Goal: Task Accomplishment & Management: Manage account settings

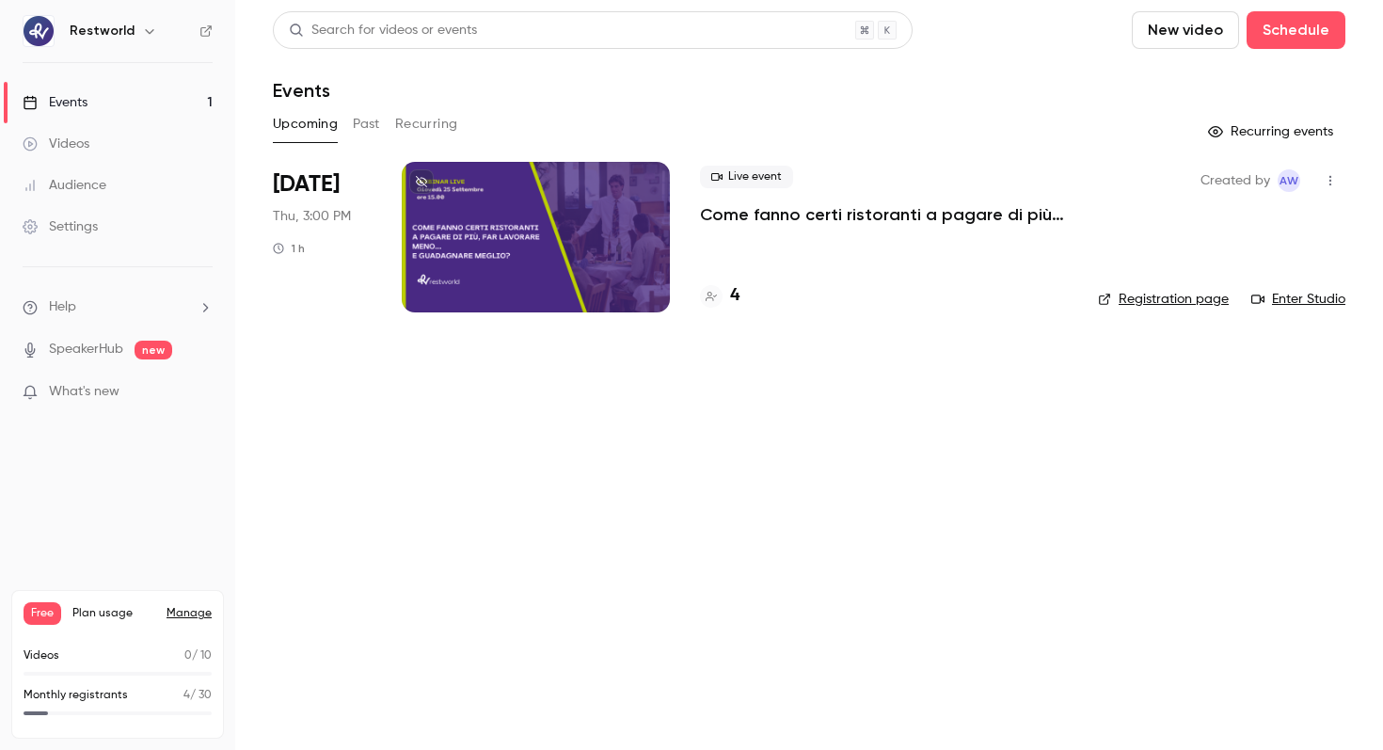
click at [757, 203] on p "Come fanno certi ristoranti a pagare di più, far lavorare meno… e guadagnare me…" at bounding box center [884, 214] width 368 height 23
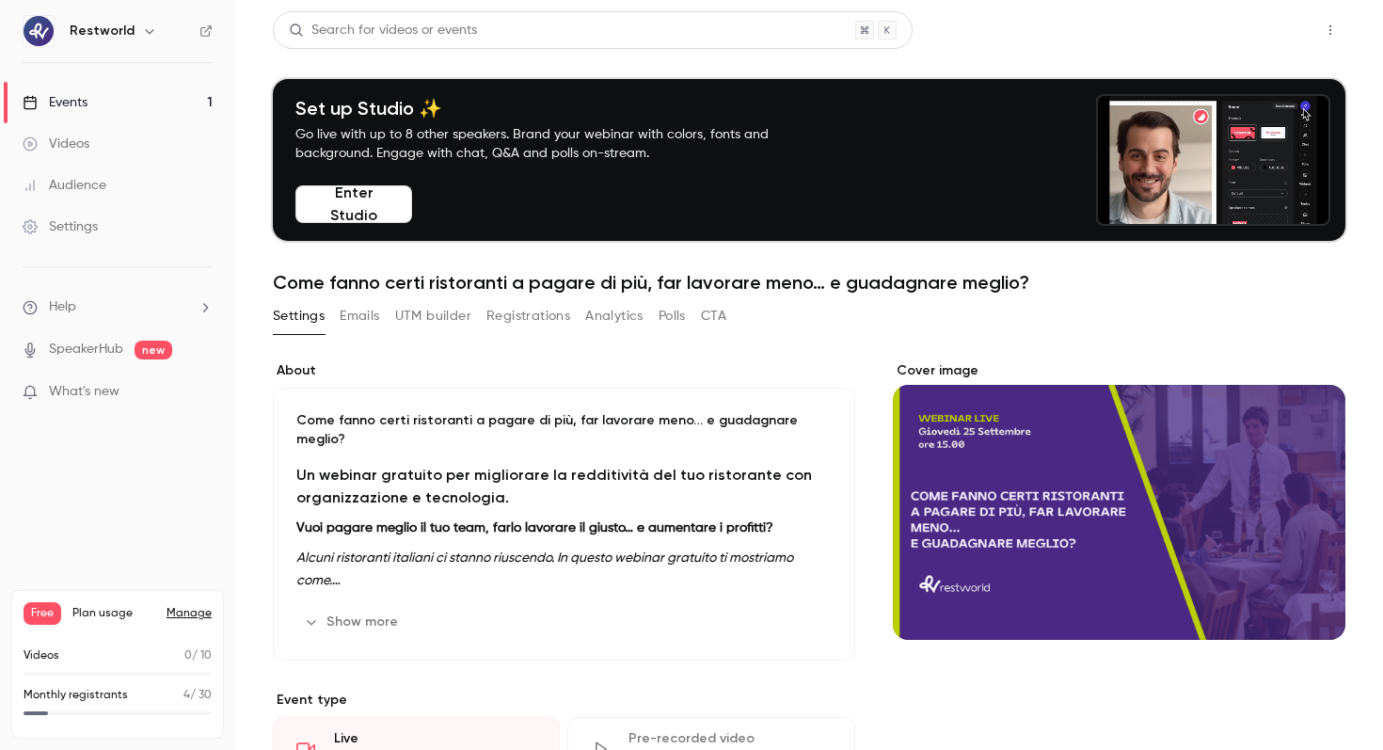
click at [1236, 11] on button "Share" at bounding box center [1263, 30] width 74 height 38
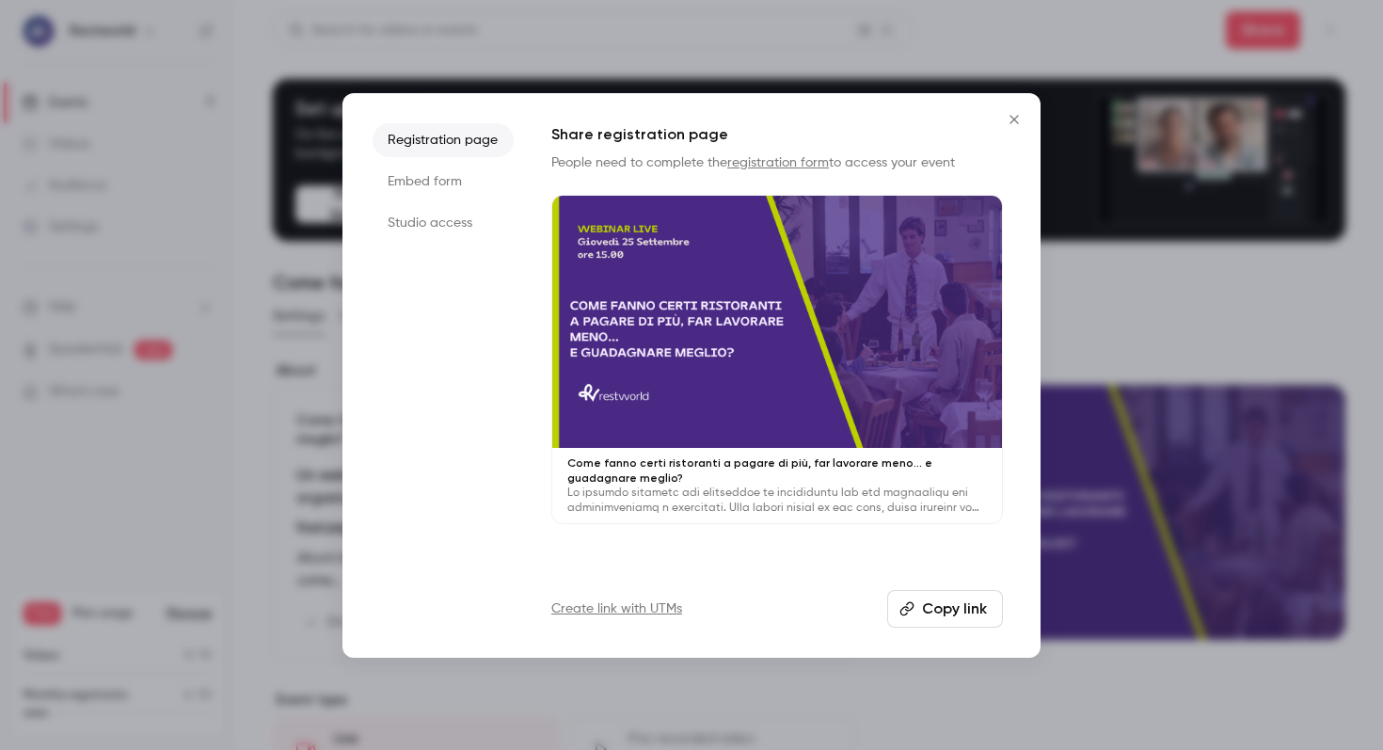
click at [919, 599] on button "Copy link" at bounding box center [945, 609] width 116 height 38
click at [1020, 107] on button "Close" at bounding box center [1015, 120] width 38 height 38
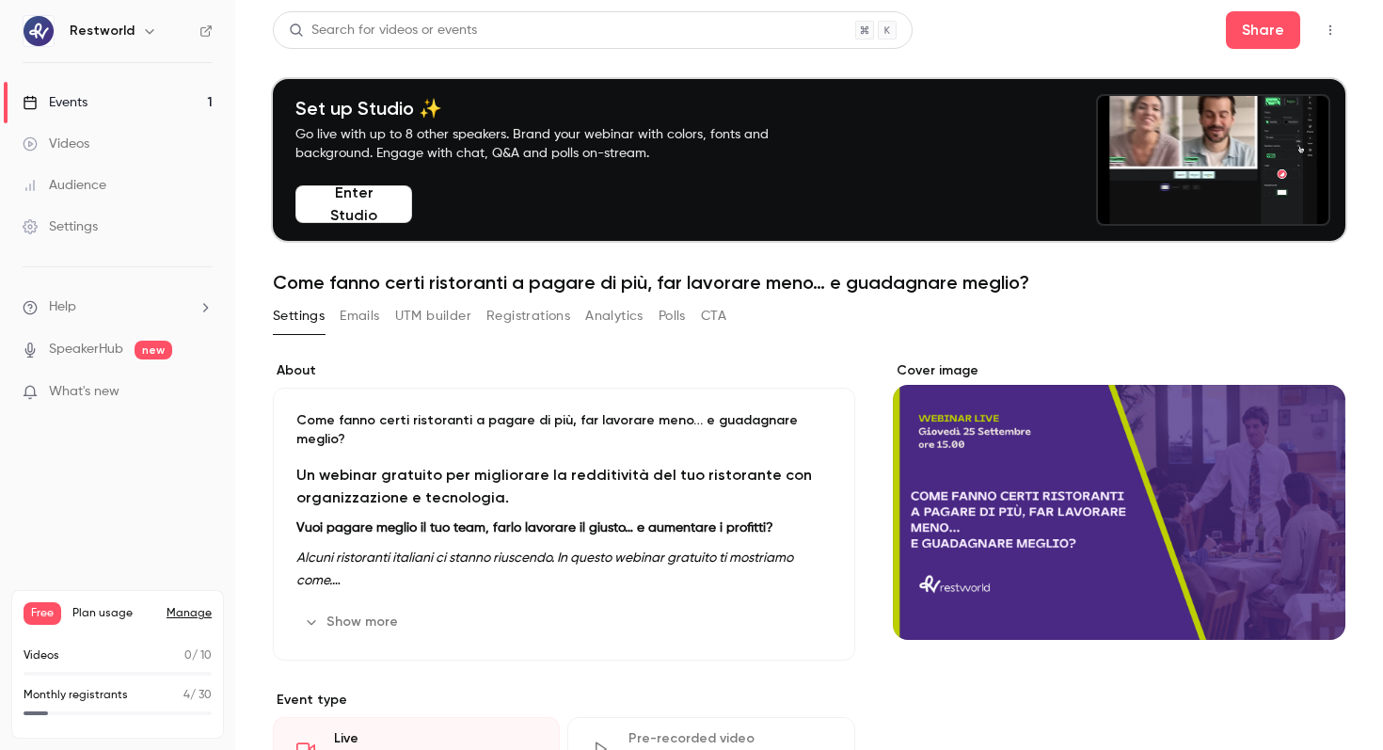
click at [184, 609] on link "Manage" at bounding box center [189, 613] width 45 height 15
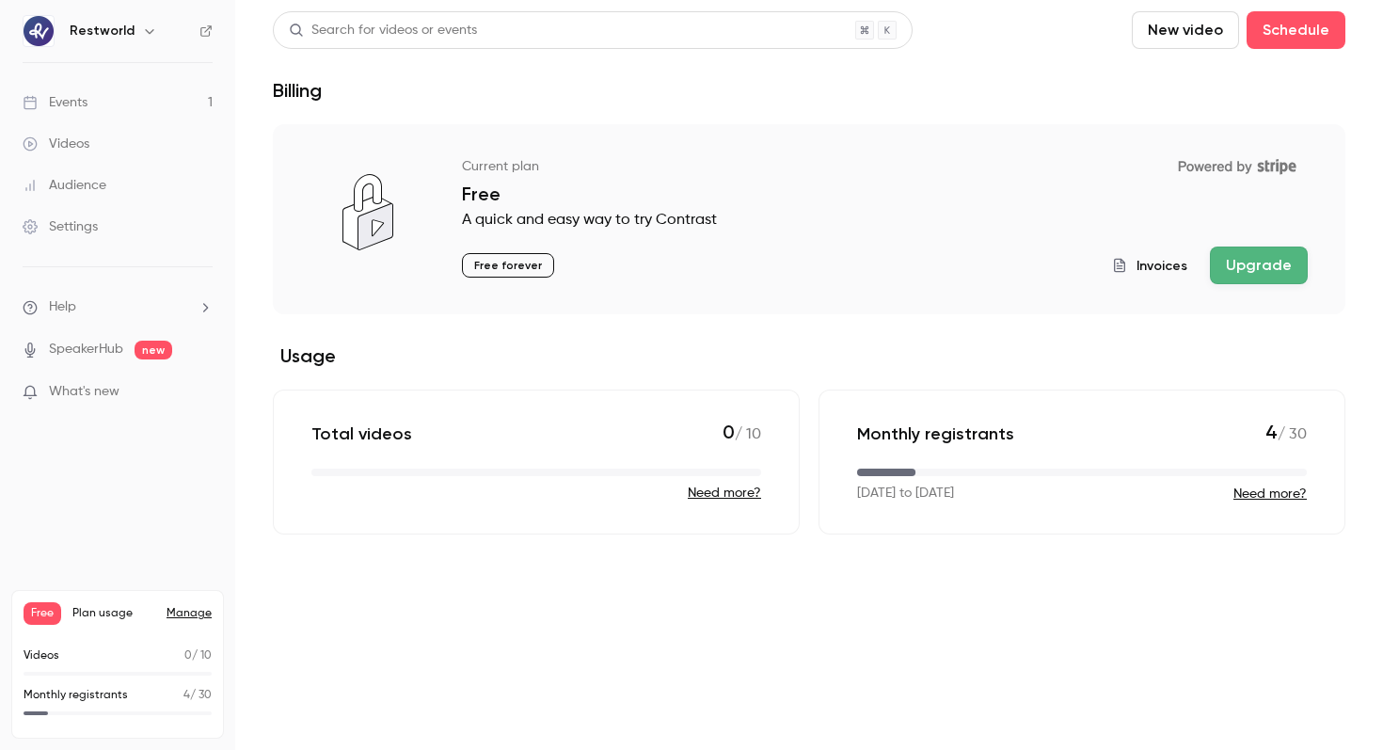
click at [78, 87] on link "Events 1" at bounding box center [117, 102] width 235 height 41
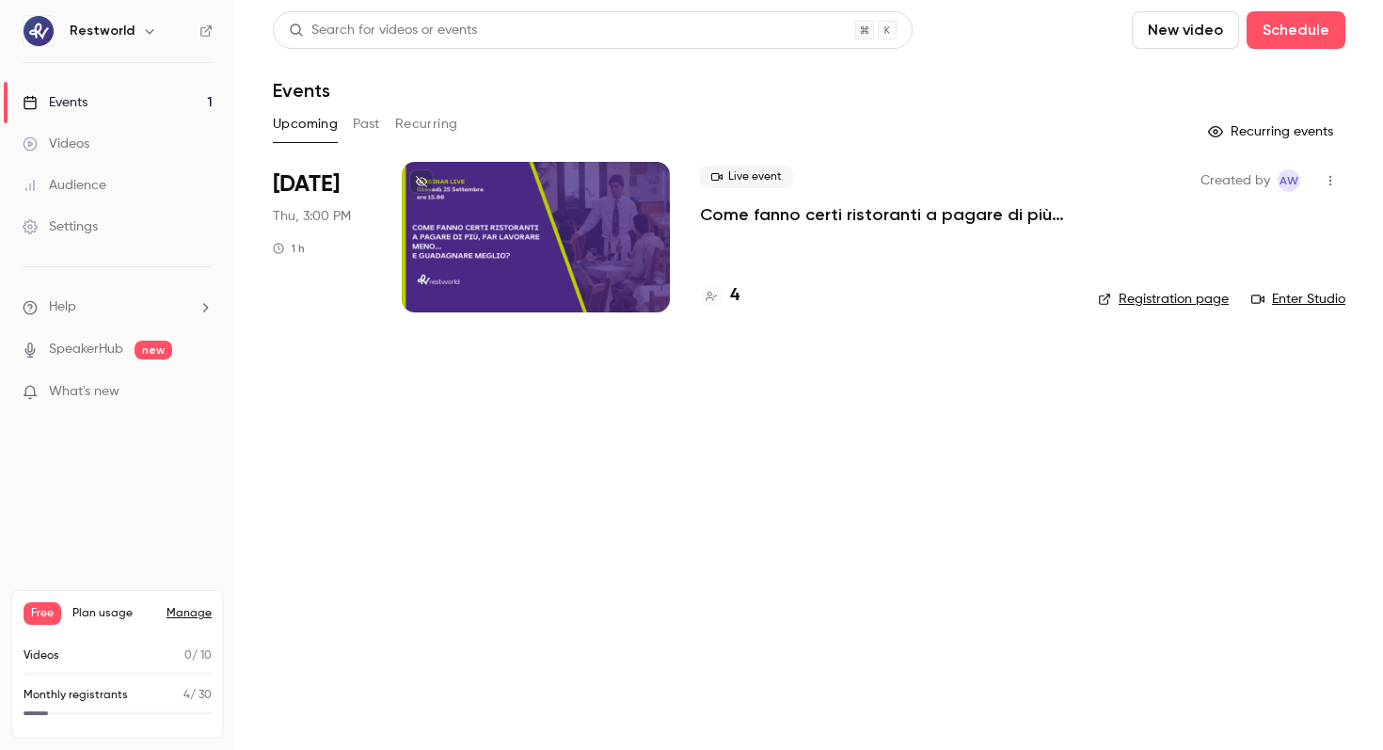
click at [531, 270] on div at bounding box center [536, 237] width 268 height 151
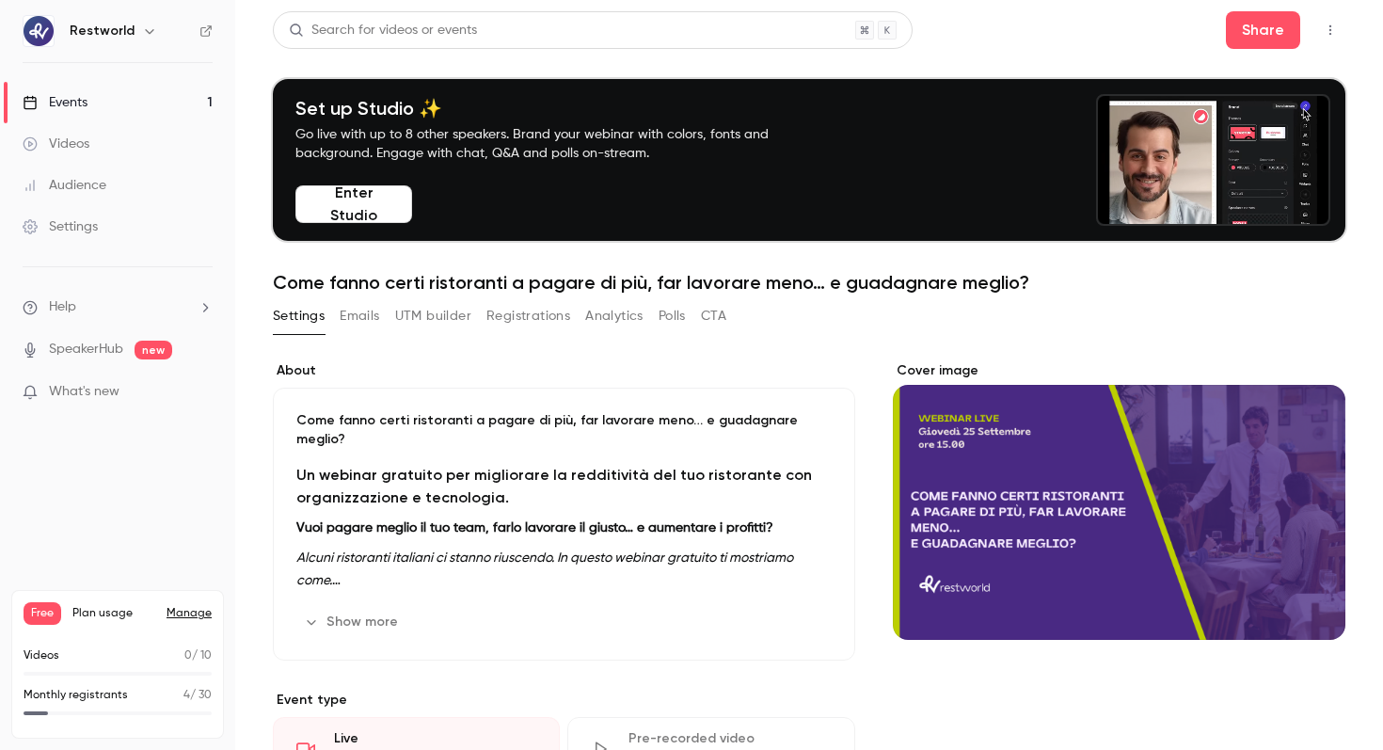
click at [359, 206] on button "Enter Studio" at bounding box center [353, 204] width 117 height 38
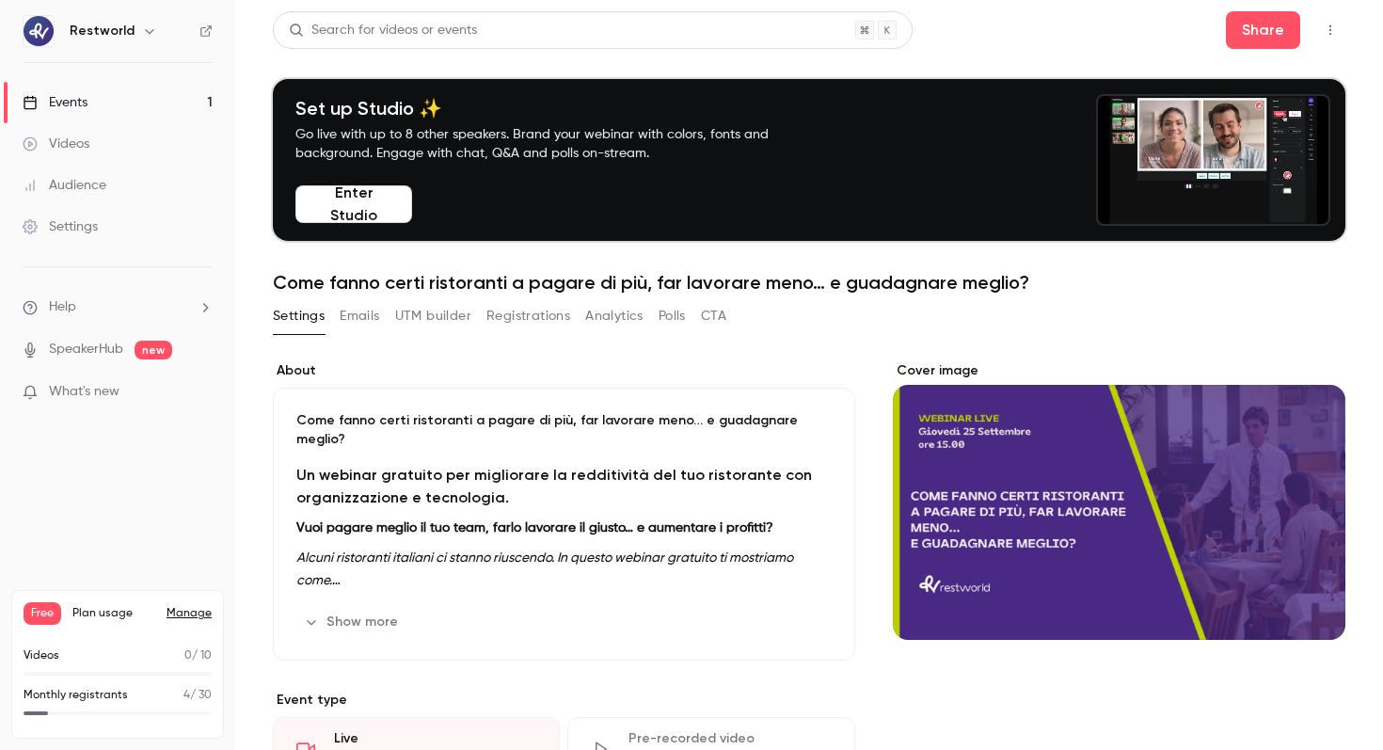
click at [1340, 35] on button "button" at bounding box center [1330, 30] width 30 height 30
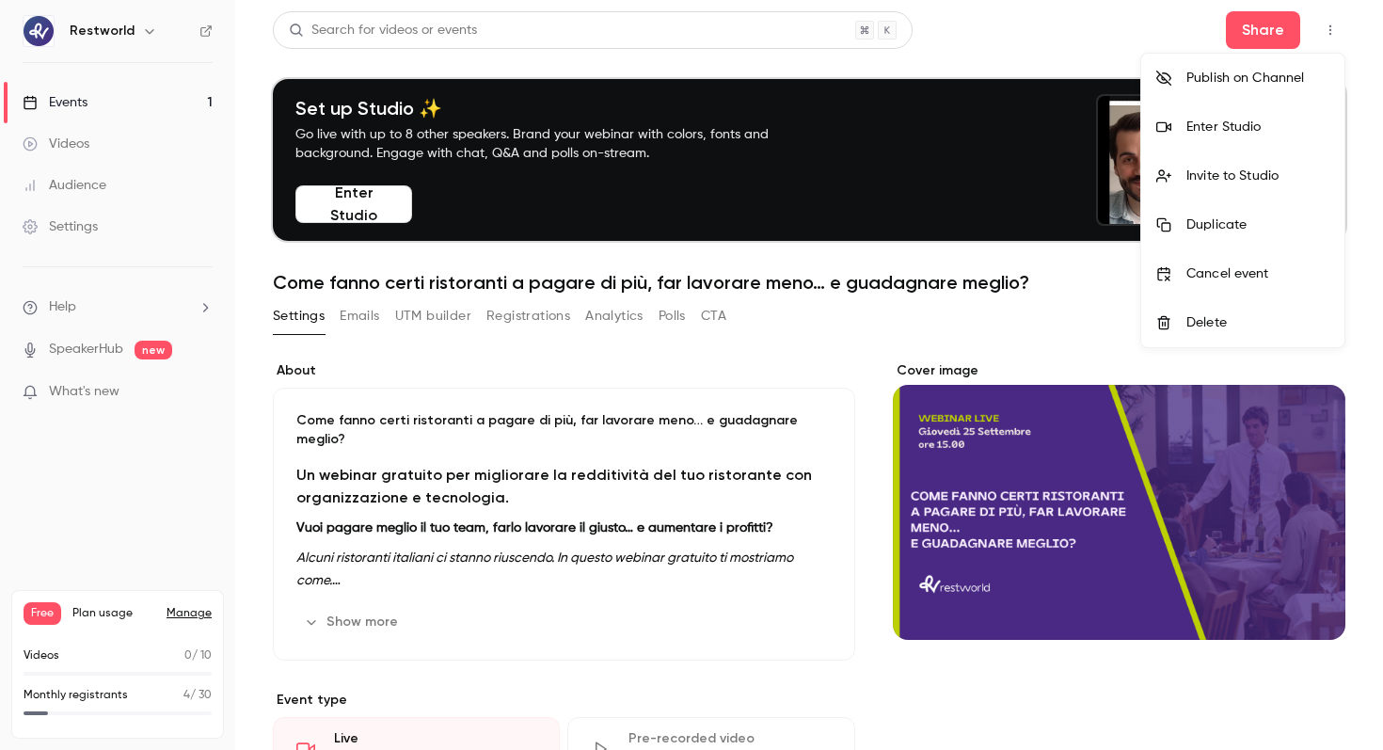
click at [1310, 183] on div "Invite to Studio" at bounding box center [1258, 176] width 143 height 19
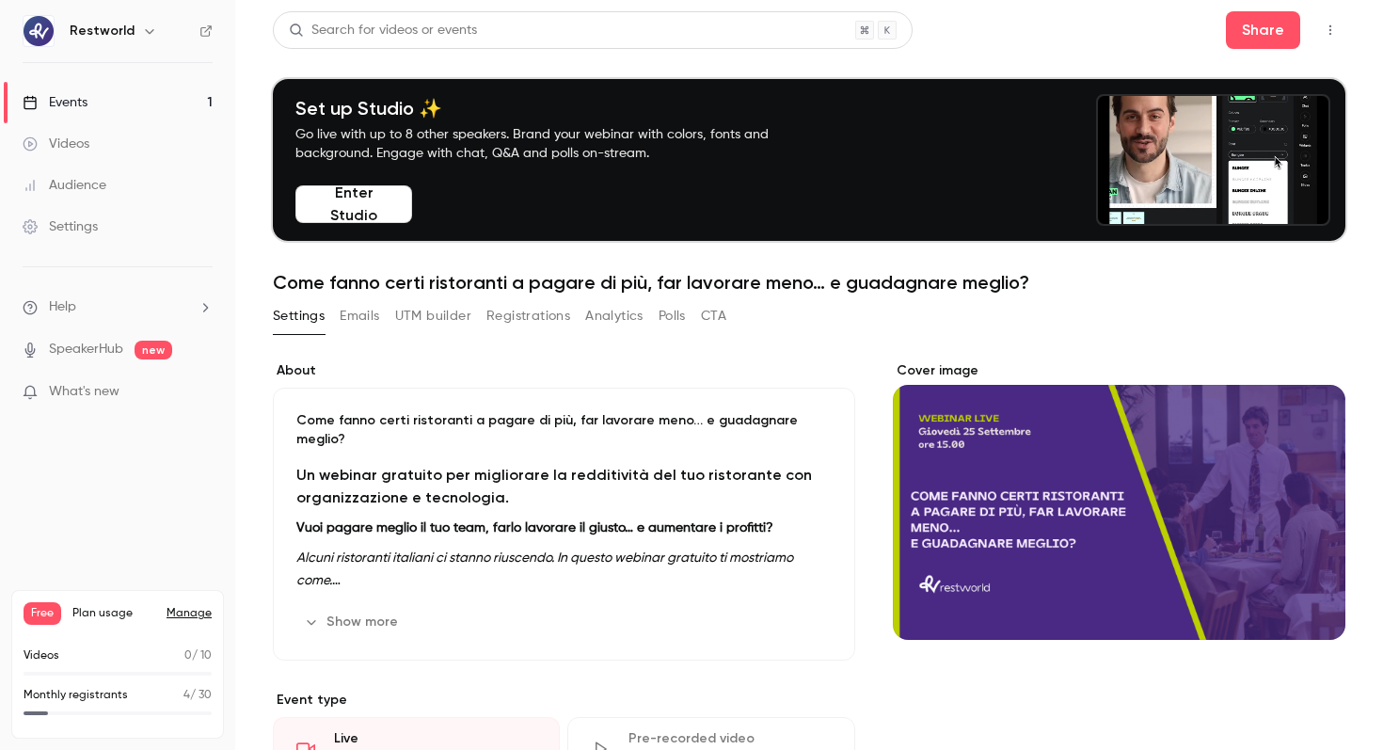
click at [179, 607] on link "Manage" at bounding box center [189, 613] width 45 height 15
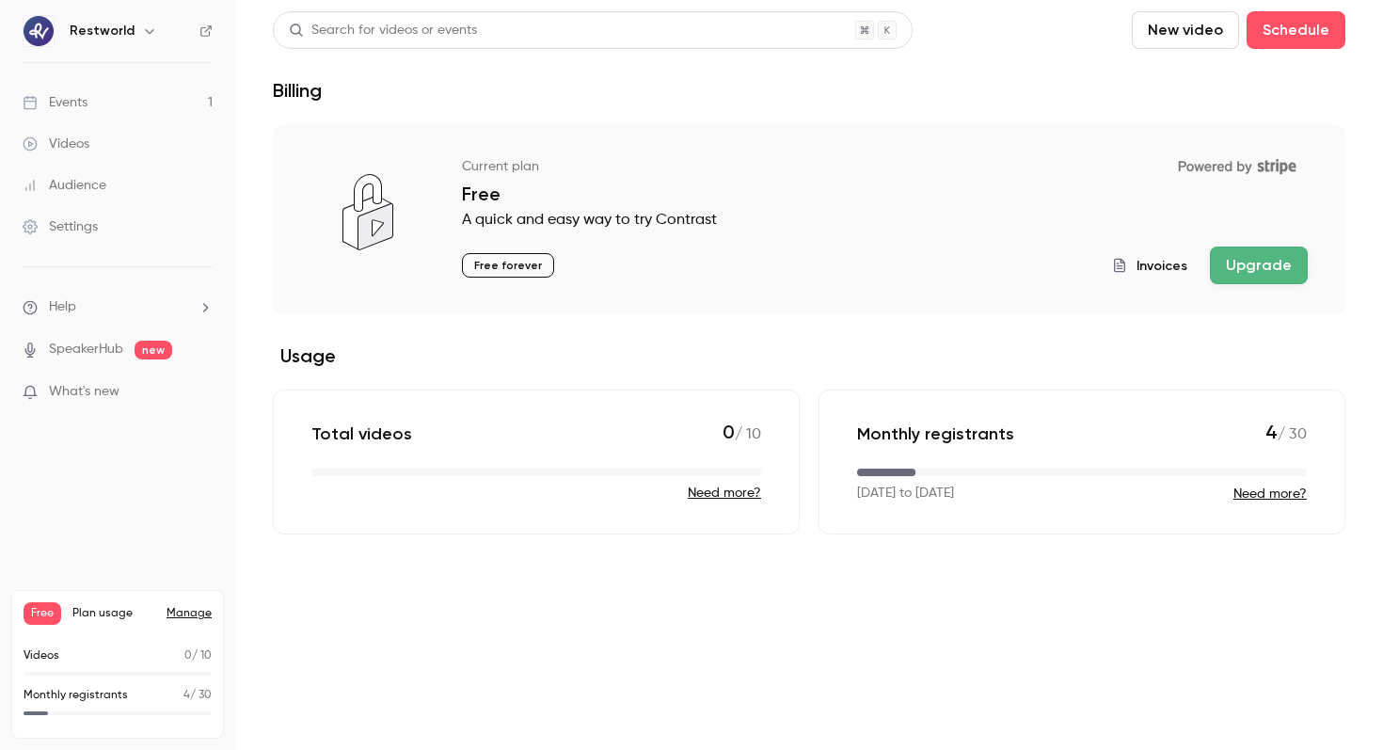
click at [120, 214] on link "Settings" at bounding box center [117, 226] width 235 height 41
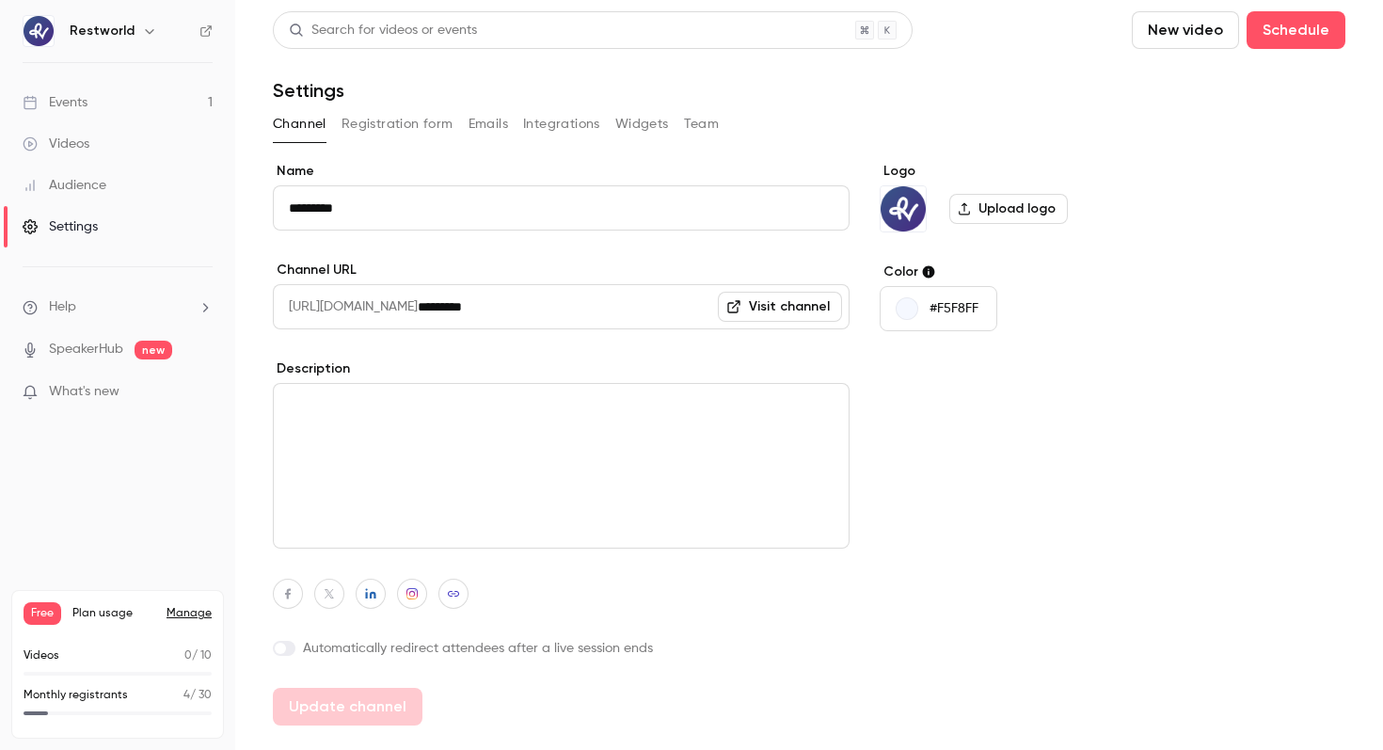
click at [694, 122] on button "Team" at bounding box center [702, 124] width 36 height 30
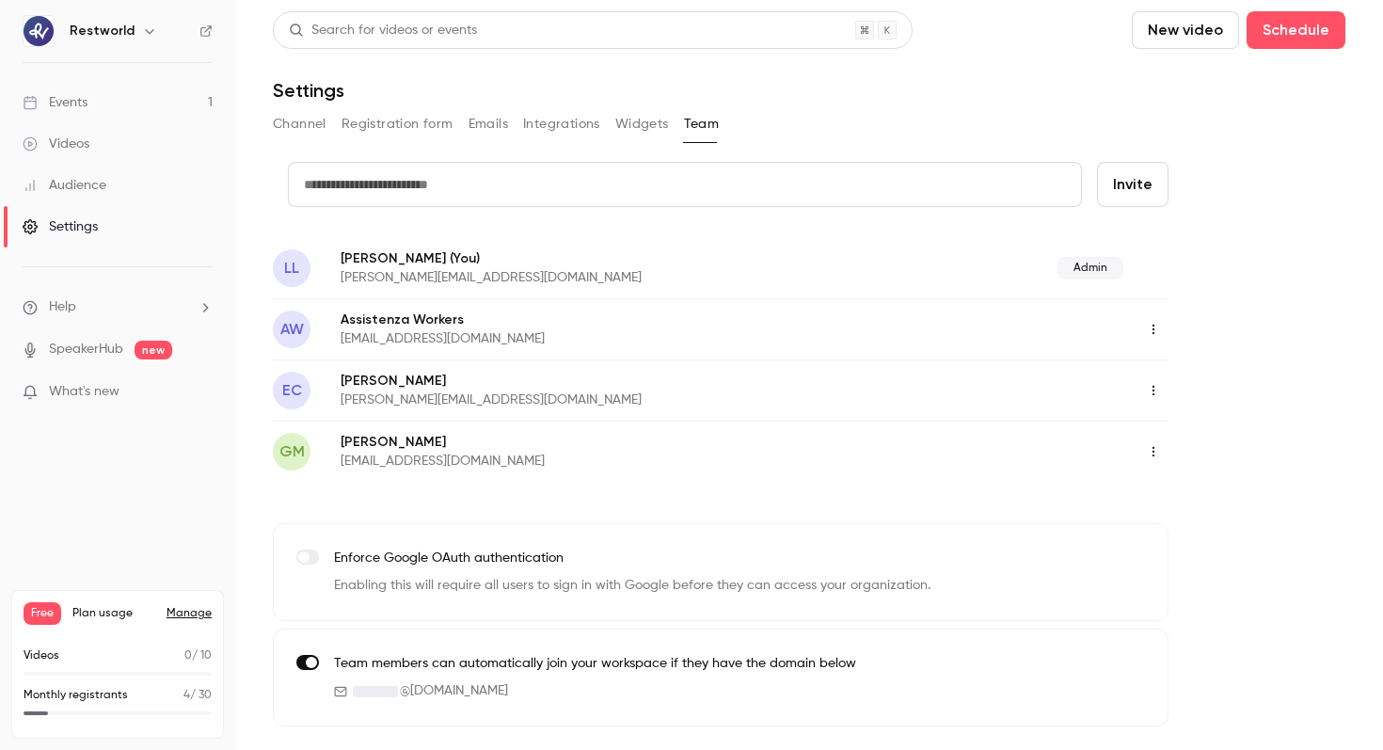
click at [578, 173] on input "text" at bounding box center [685, 184] width 794 height 45
type input "*********"
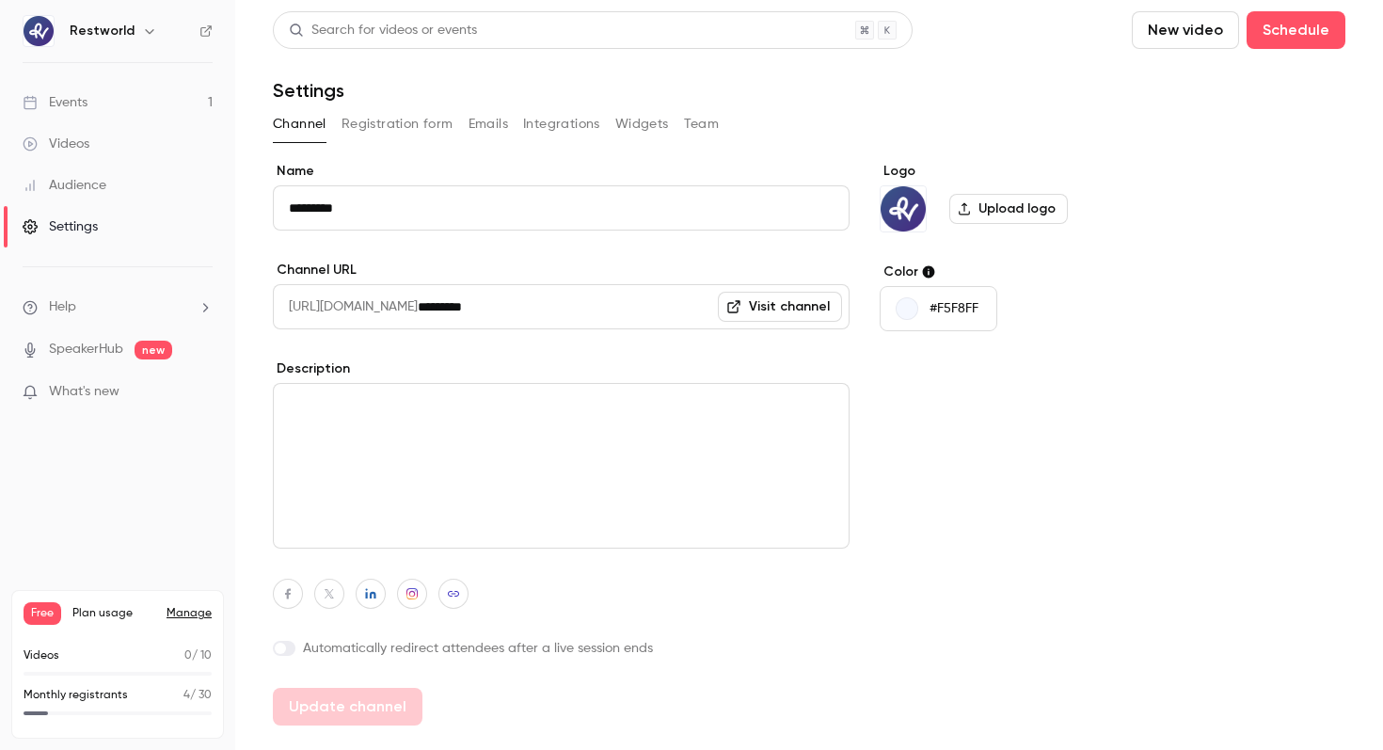
click at [693, 124] on button "Team" at bounding box center [702, 124] width 36 height 30
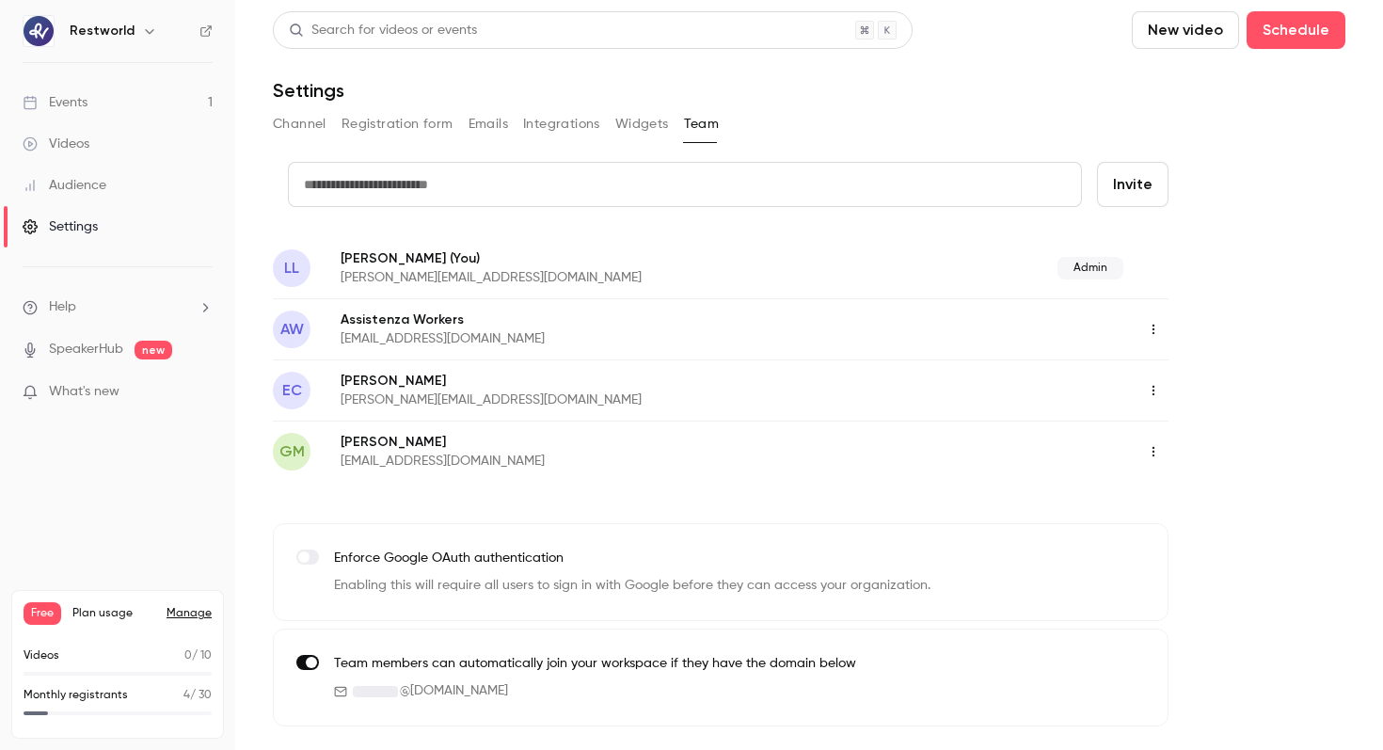
click at [638, 159] on div "Search for videos or events New video Schedule Settings Channel Registration fo…" at bounding box center [809, 368] width 1073 height 715
click at [633, 168] on input "text" at bounding box center [685, 184] width 794 height 45
type input "**********"
click at [1119, 194] on button "Invite" at bounding box center [1133, 184] width 72 height 45
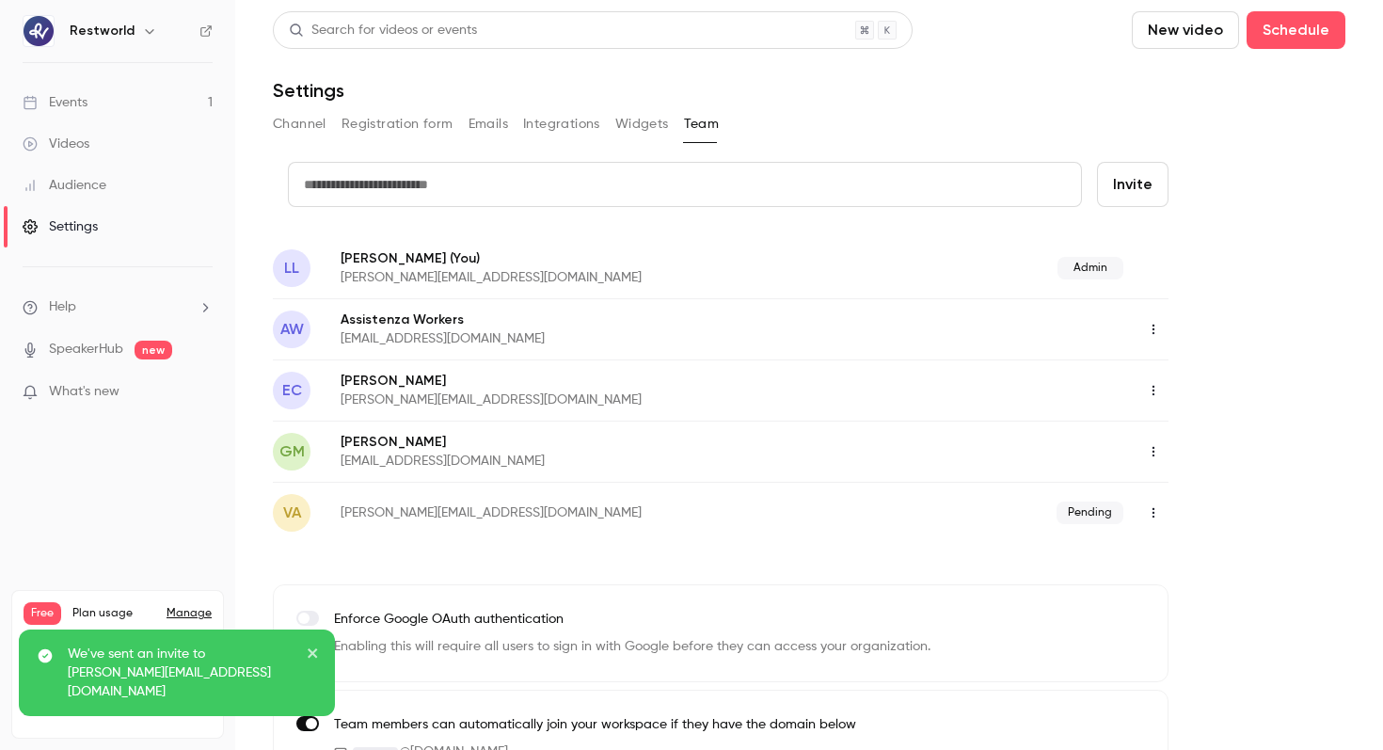
click at [733, 190] on input "text" at bounding box center [685, 184] width 794 height 45
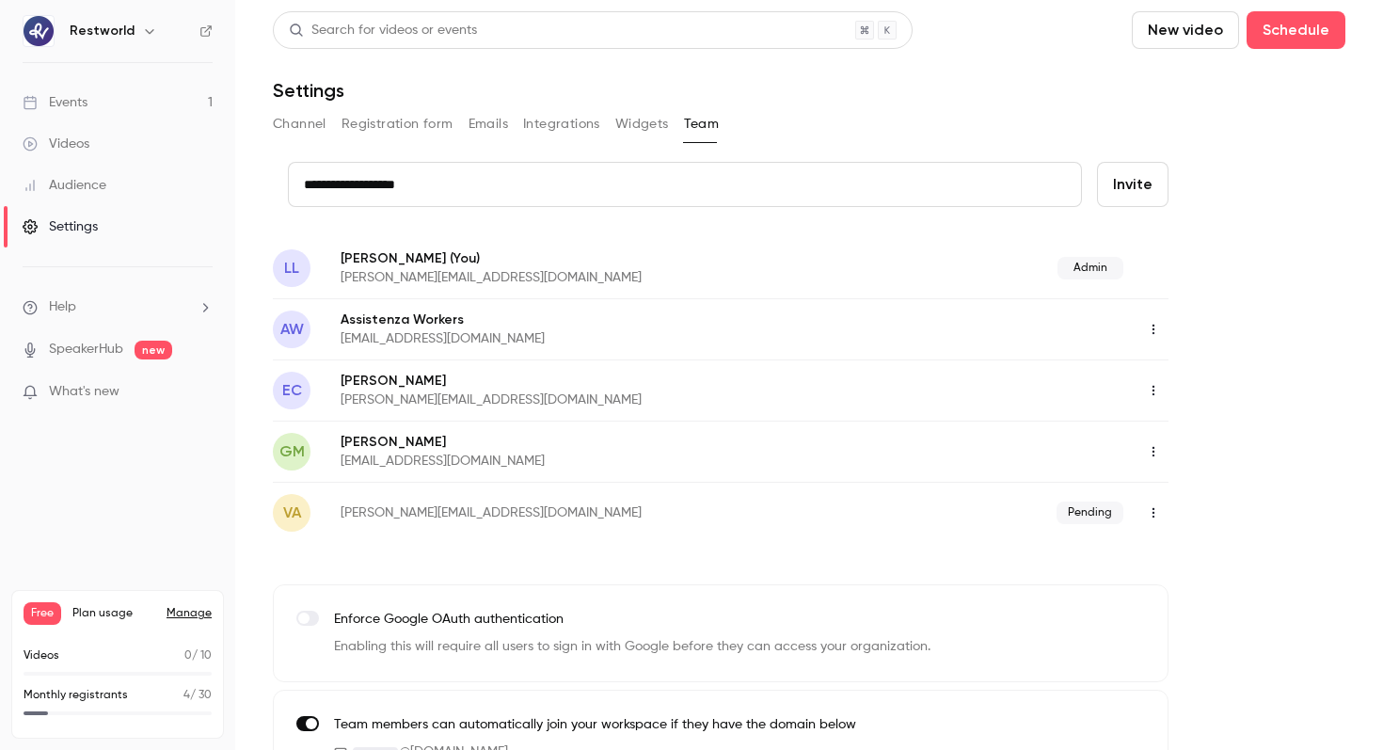
type input "**********"
click at [1151, 176] on button "Invite" at bounding box center [1133, 184] width 72 height 45
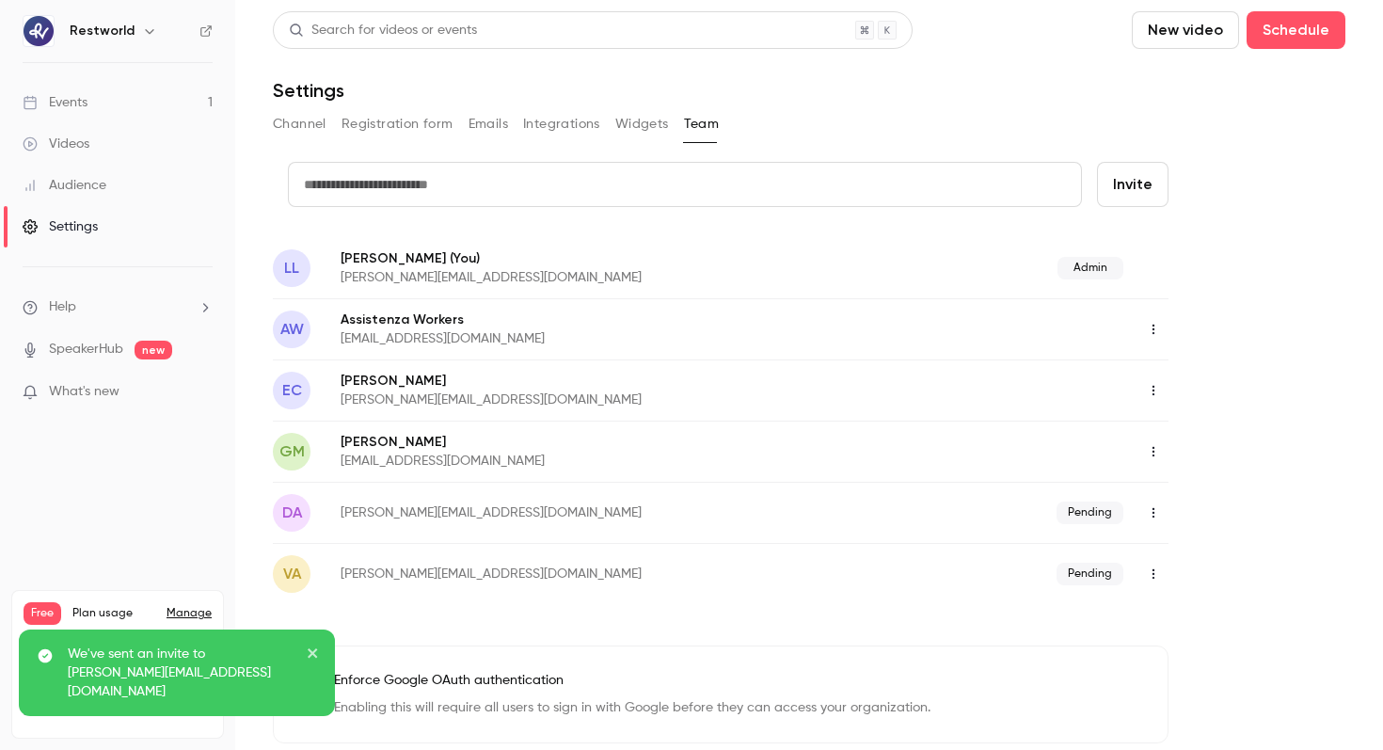
click at [139, 112] on link "Events 1" at bounding box center [117, 102] width 235 height 41
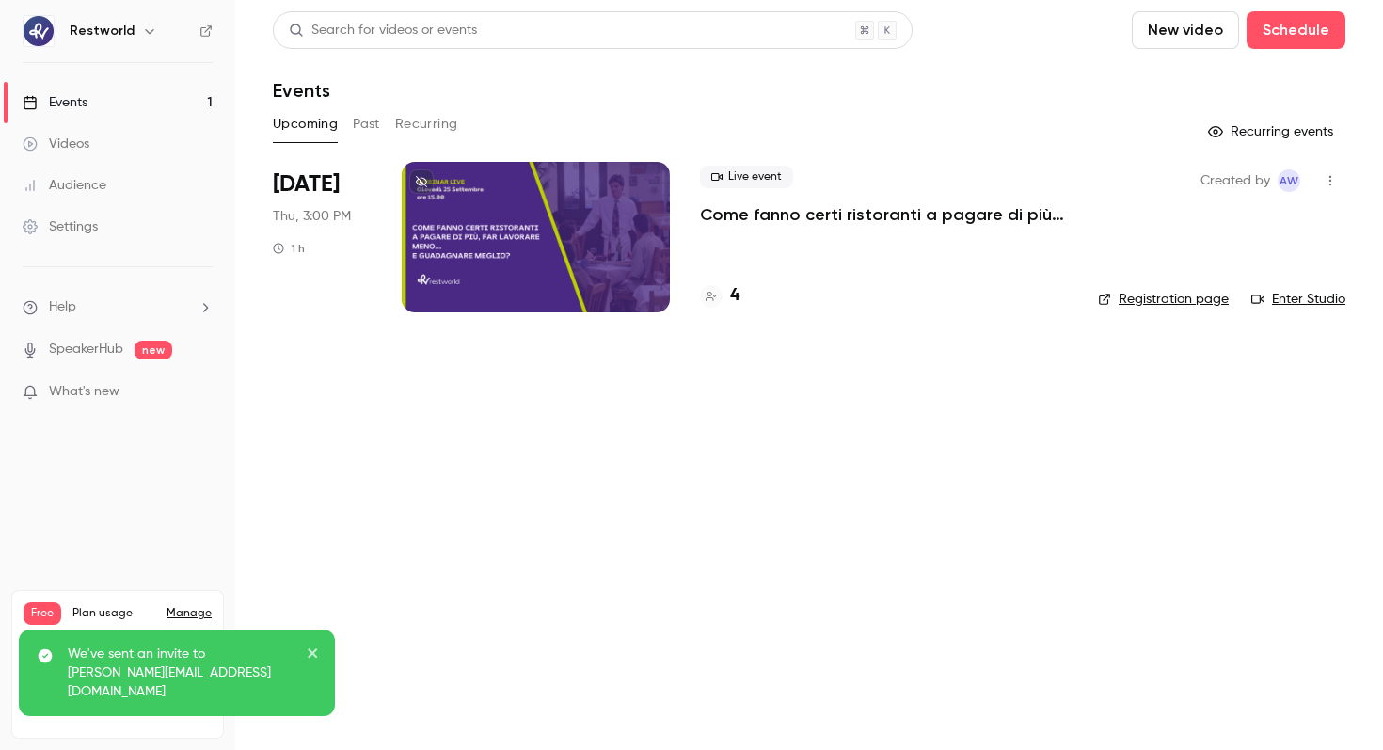
click at [726, 224] on p "Come fanno certi ristoranti a pagare di più, far lavorare meno… e guadagnare me…" at bounding box center [884, 214] width 368 height 23
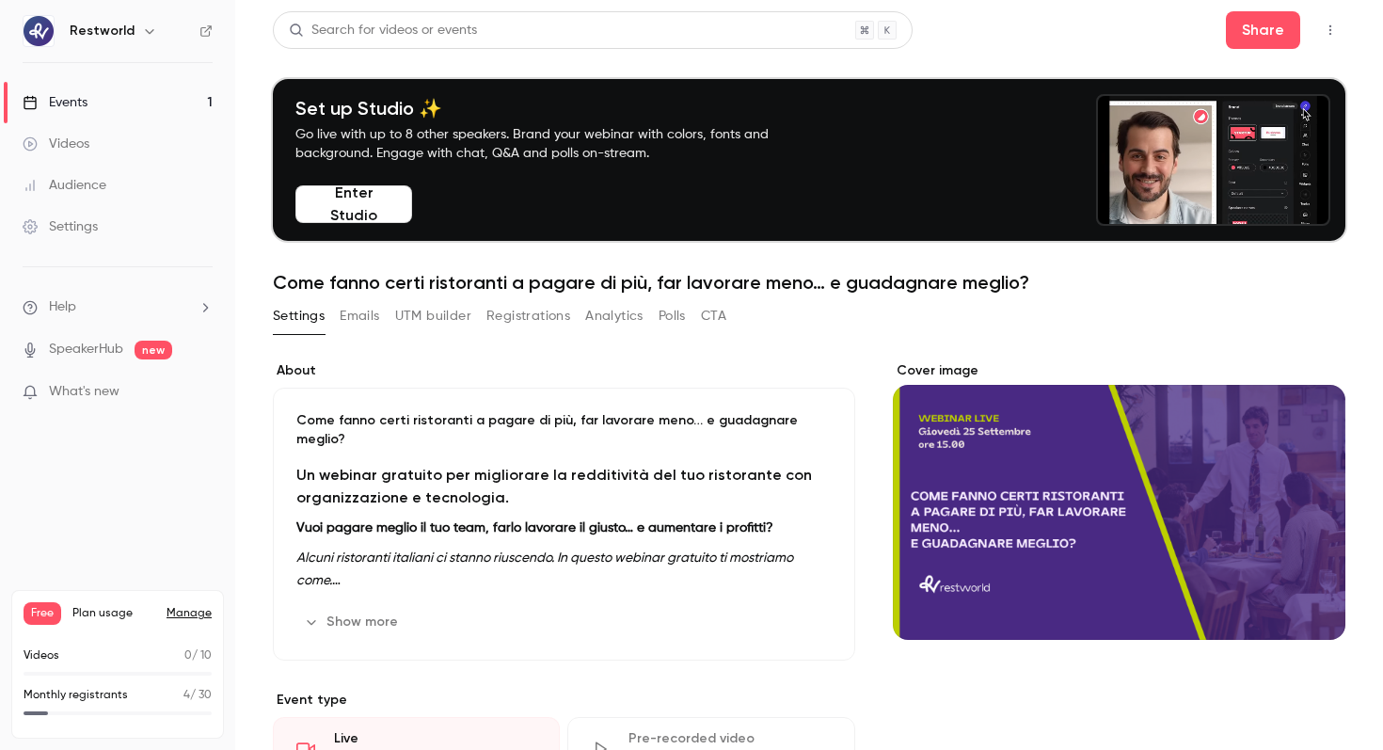
click at [394, 198] on button "Enter Studio" at bounding box center [353, 204] width 117 height 38
